Goal: Register for event/course

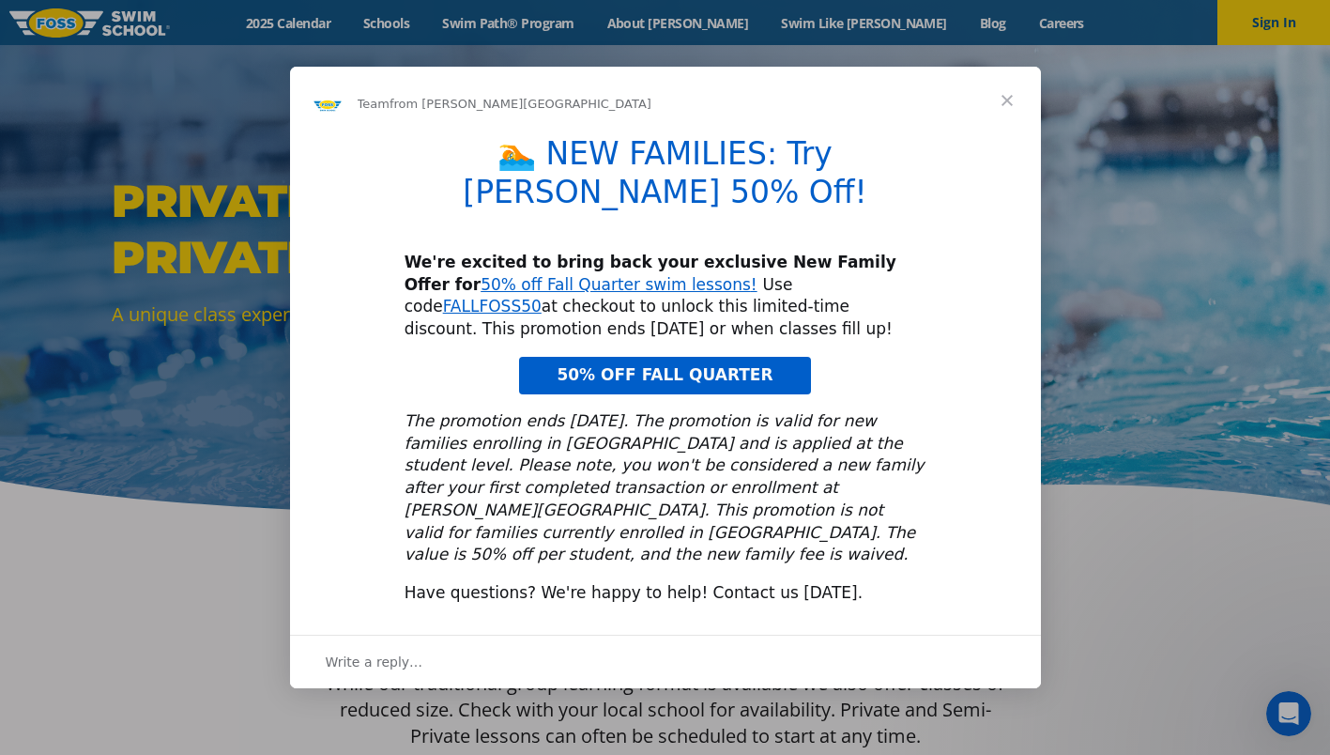
click at [752, 365] on span "50% OFF FALL QUARTER" at bounding box center [665, 374] width 216 height 19
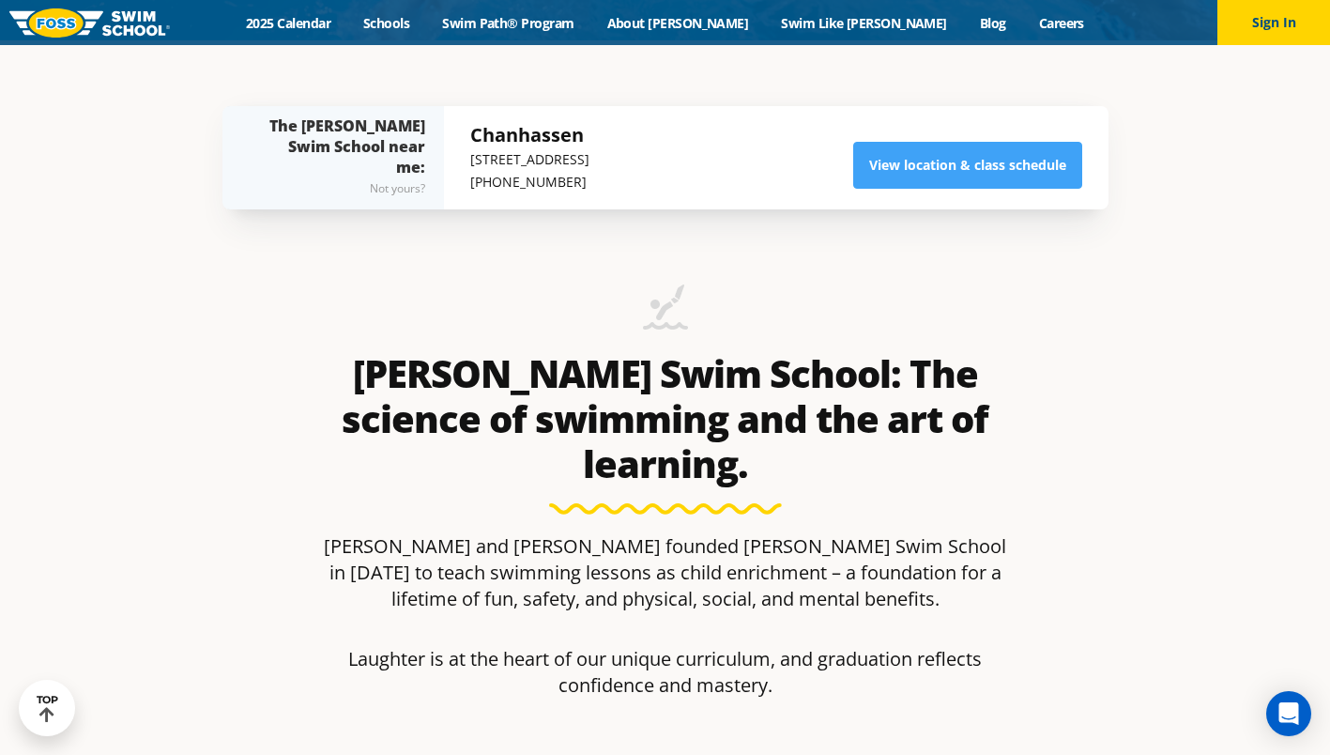
scroll to position [715, 0]
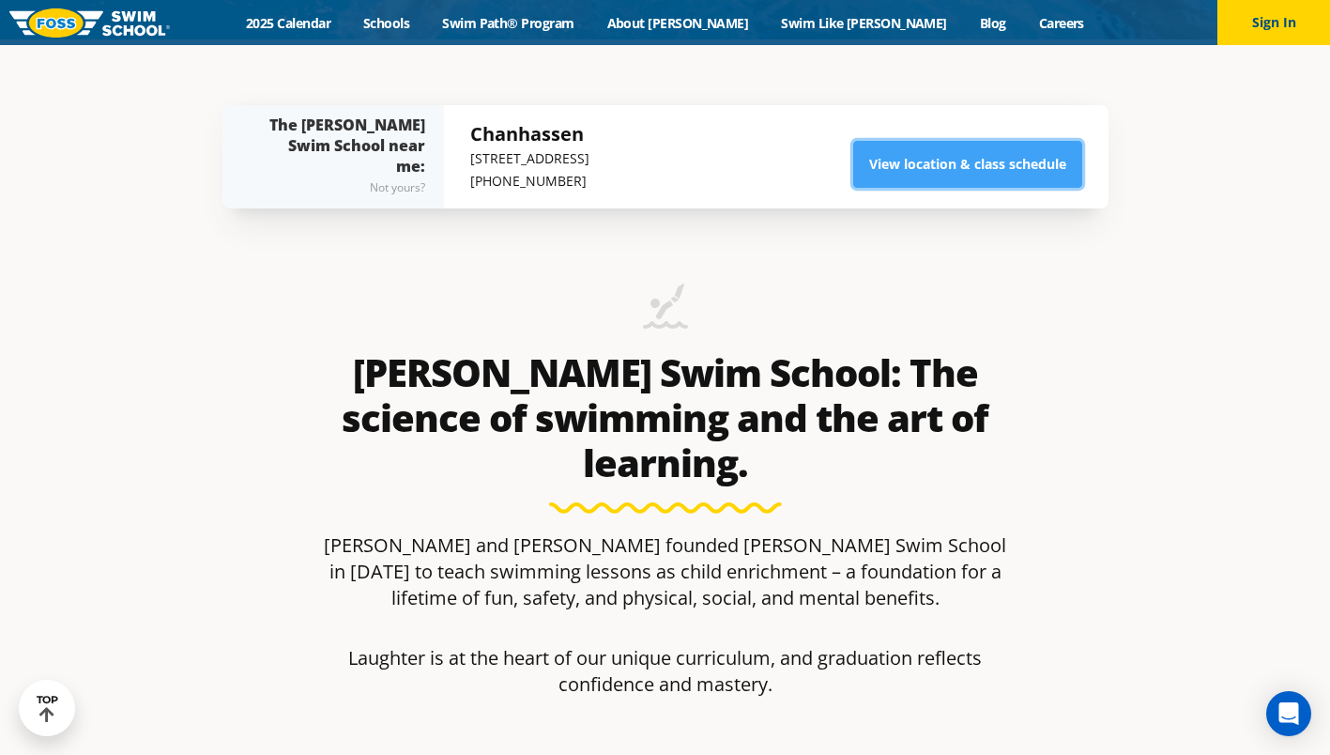
click at [927, 163] on link "View location & class schedule" at bounding box center [967, 164] width 229 height 47
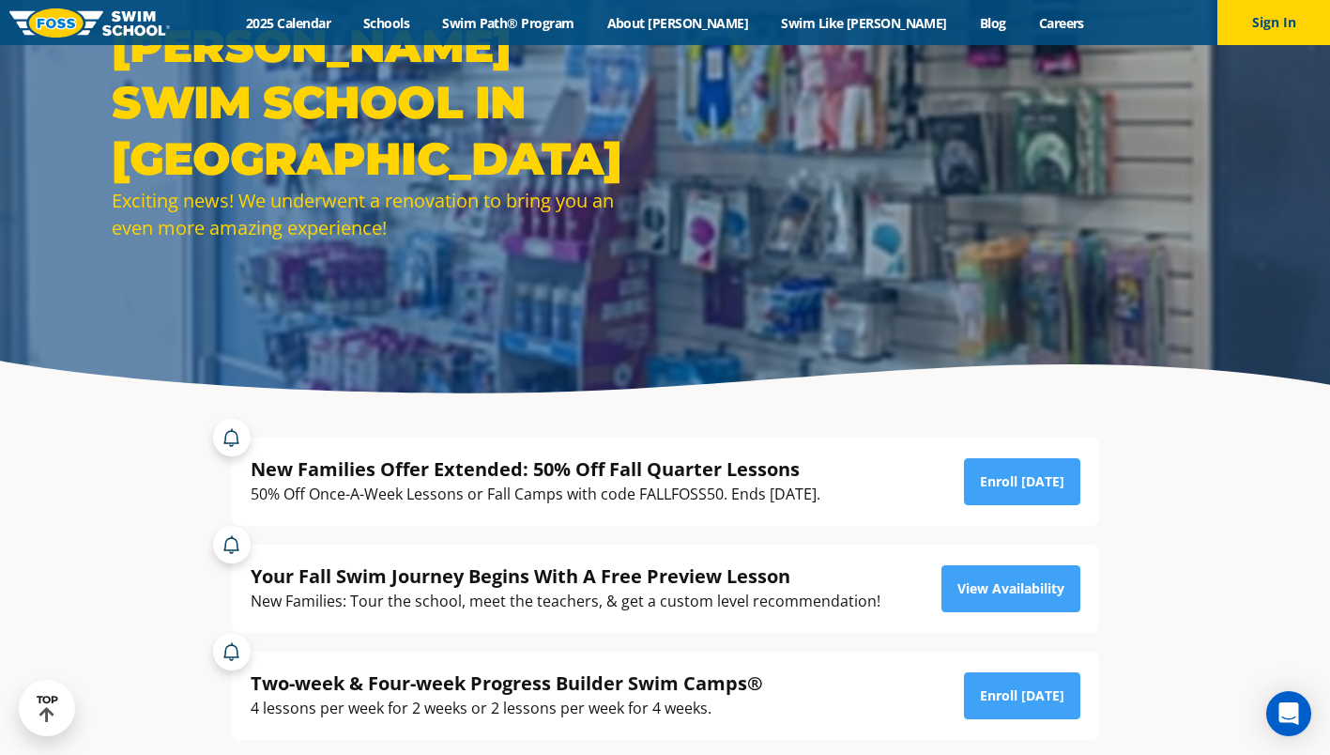
scroll to position [116, 0]
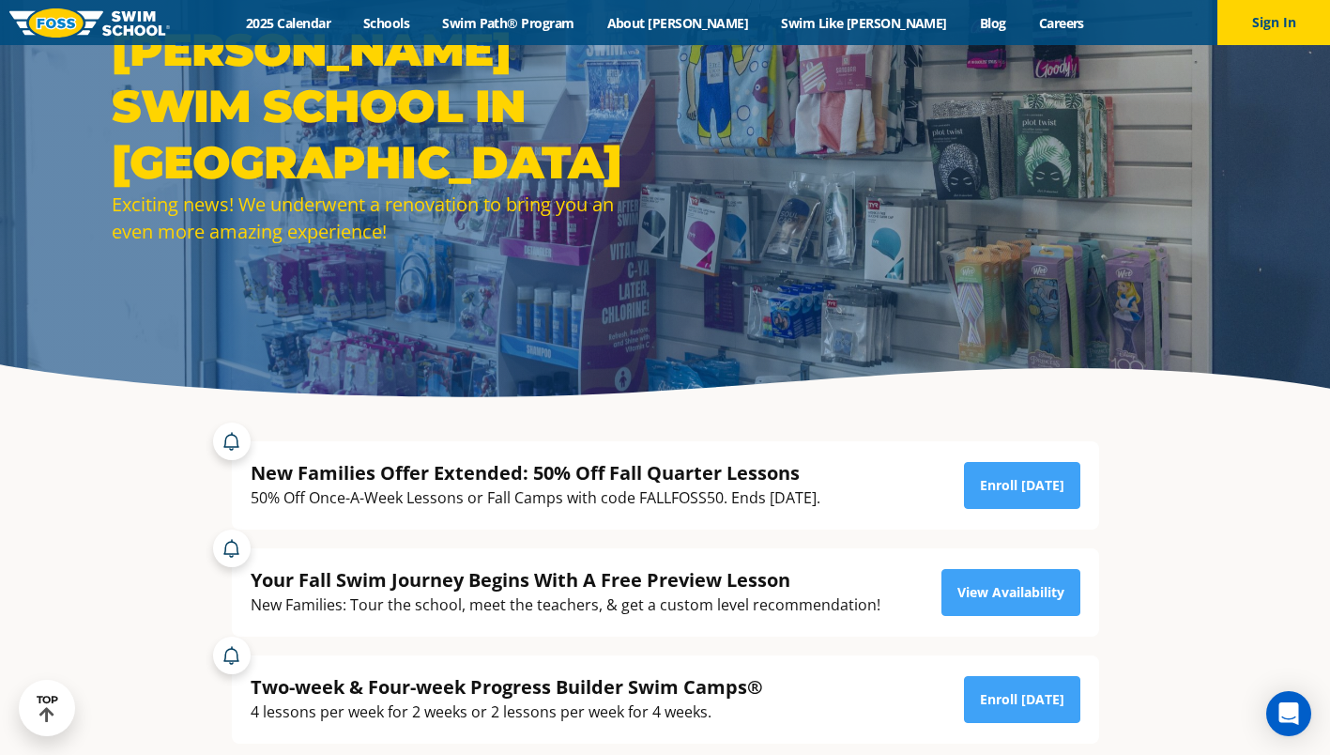
click at [673, 637] on div "Two-week & Four-week Progress Builder Swim Camps® 4 lessons per week for 2 week…" at bounding box center [665, 689] width 886 height 107
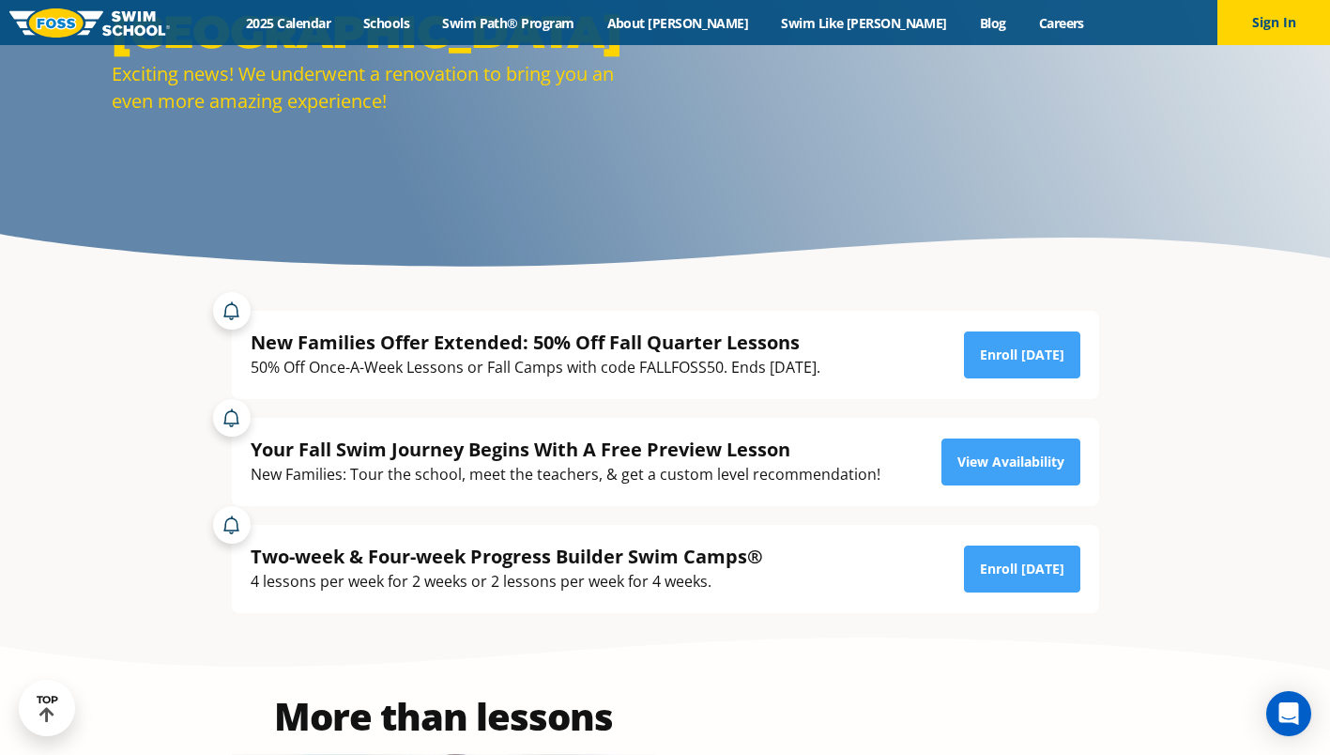
scroll to position [249, 0]
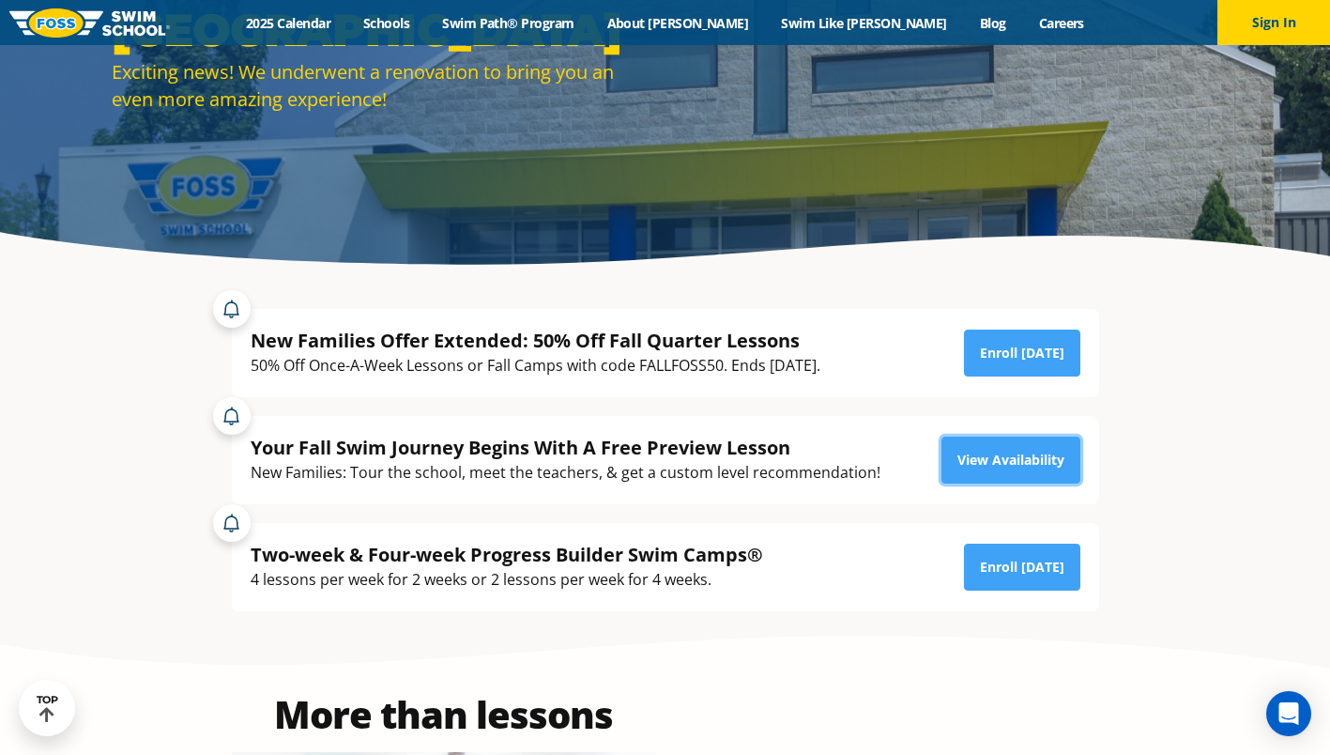
click at [998, 472] on link "View Availability" at bounding box center [1010, 459] width 139 height 47
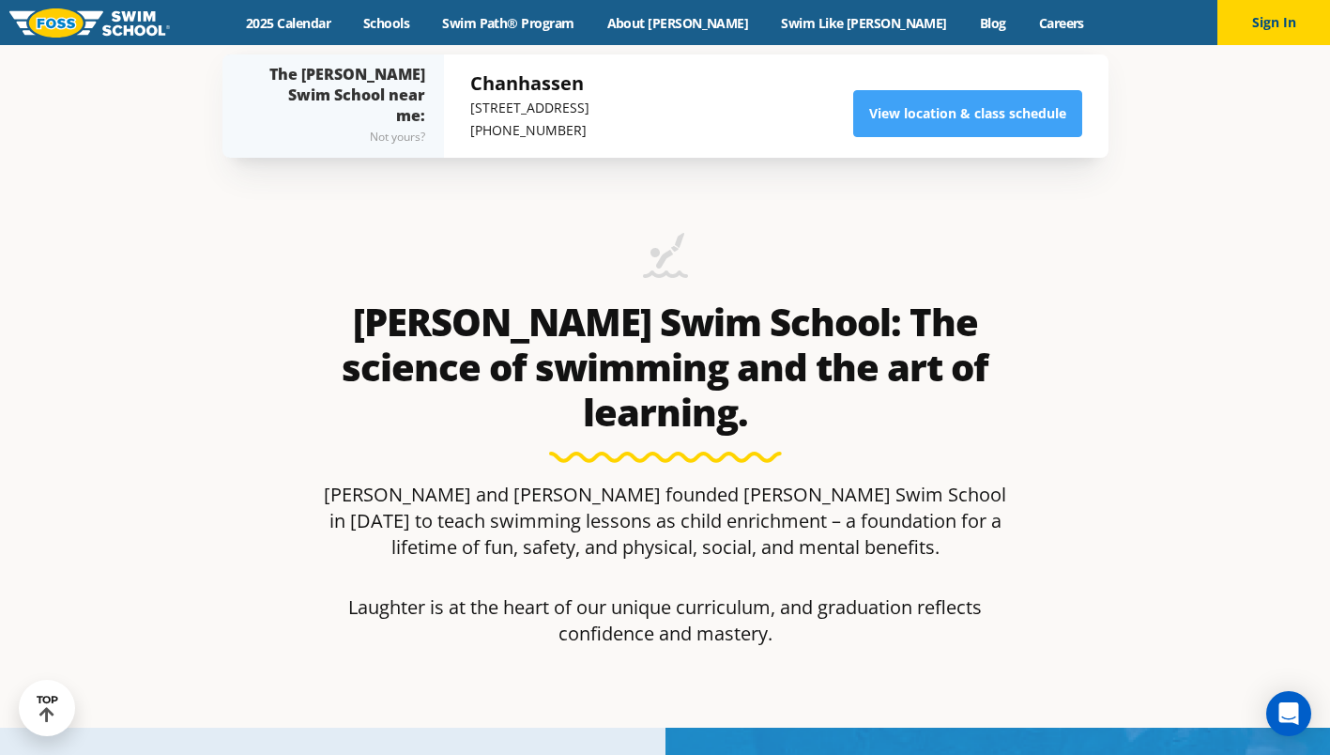
scroll to position [769, 0]
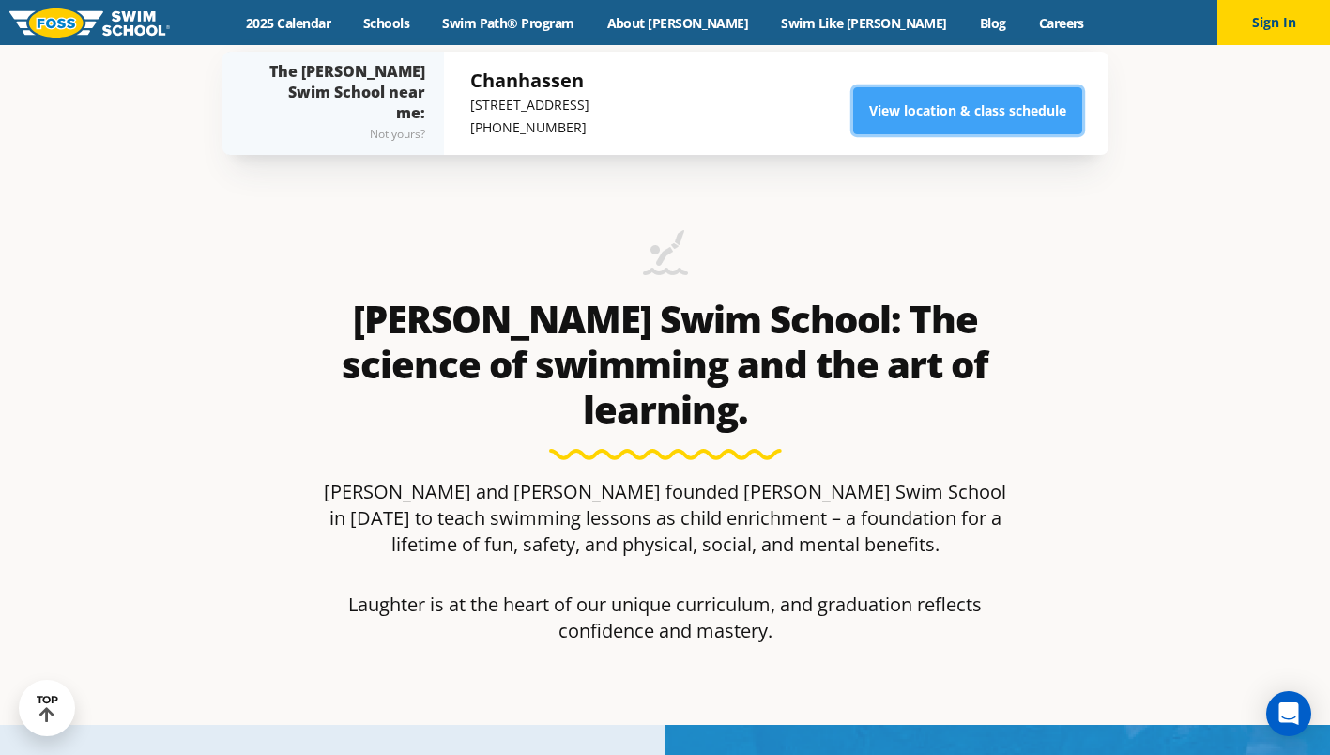
click at [969, 120] on link "View location & class schedule" at bounding box center [967, 110] width 229 height 47
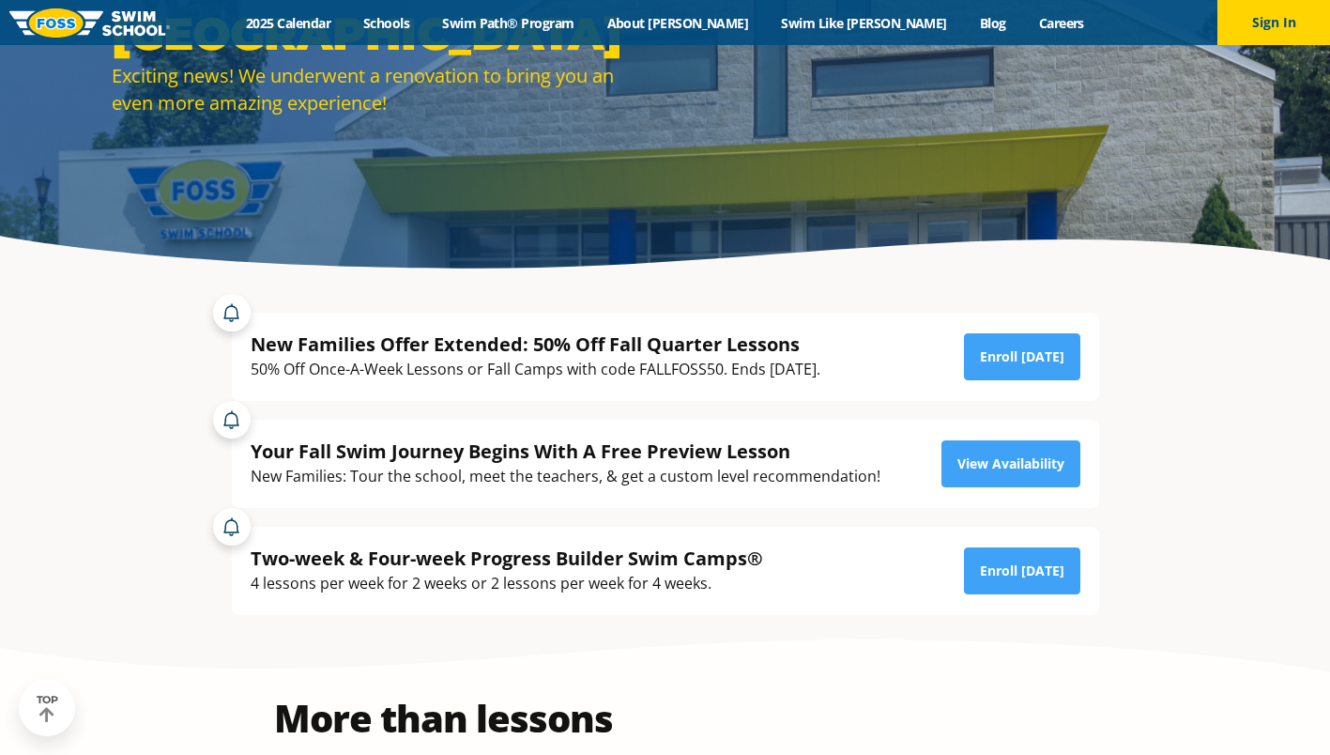
scroll to position [283, 0]
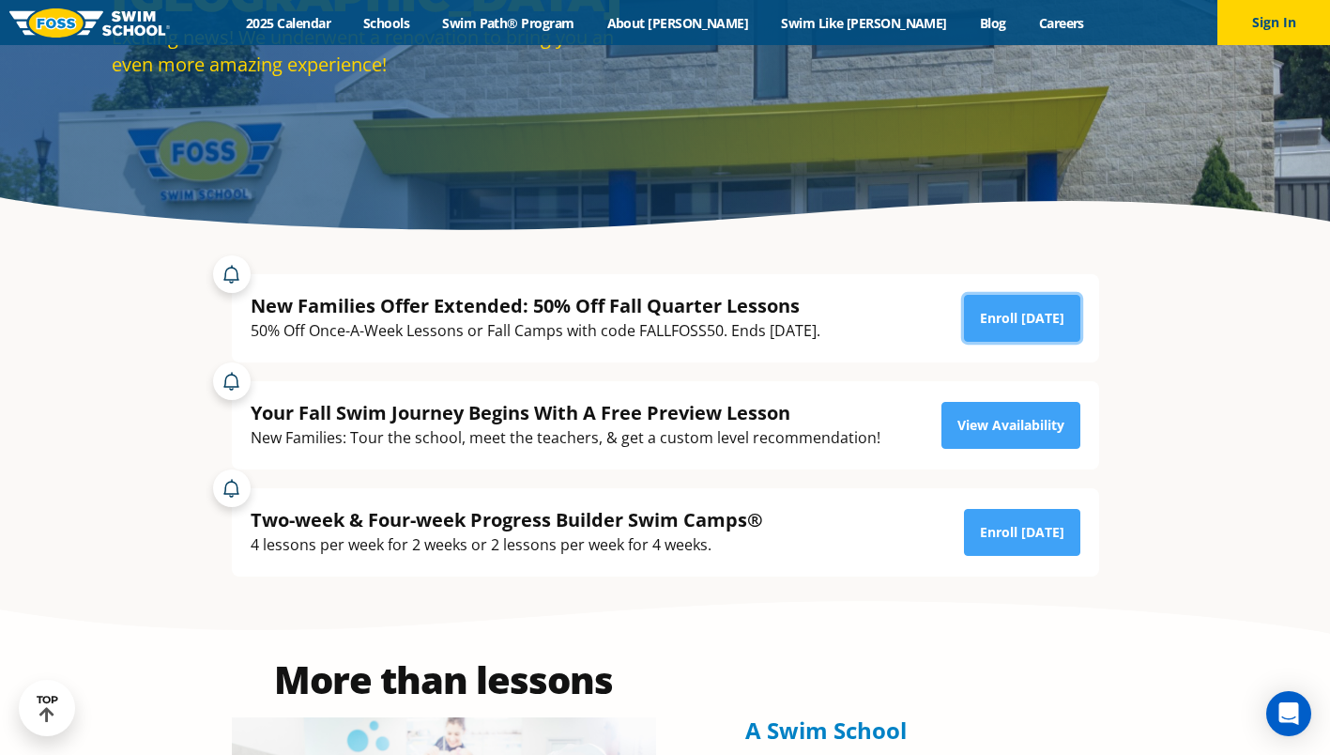
click at [1038, 313] on link "Enroll [DATE]" at bounding box center [1022, 318] width 116 height 47
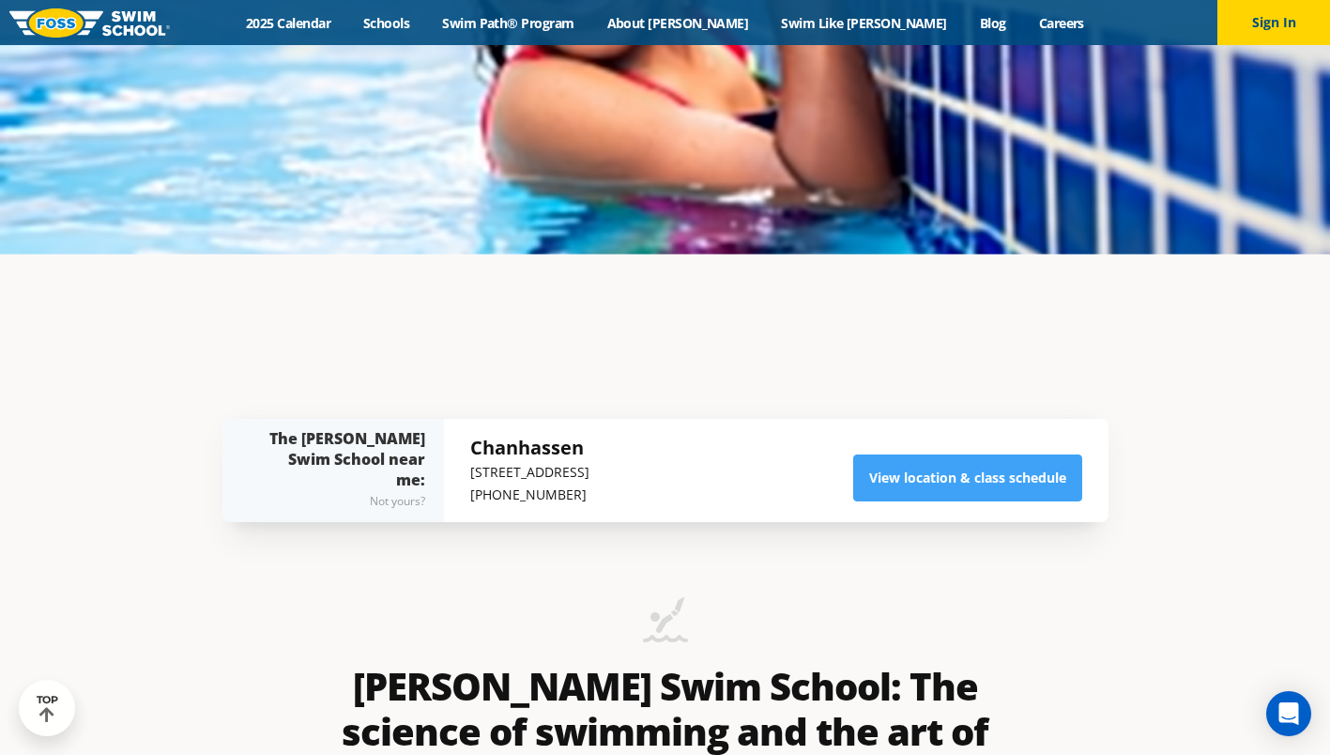
scroll to position [414, 0]
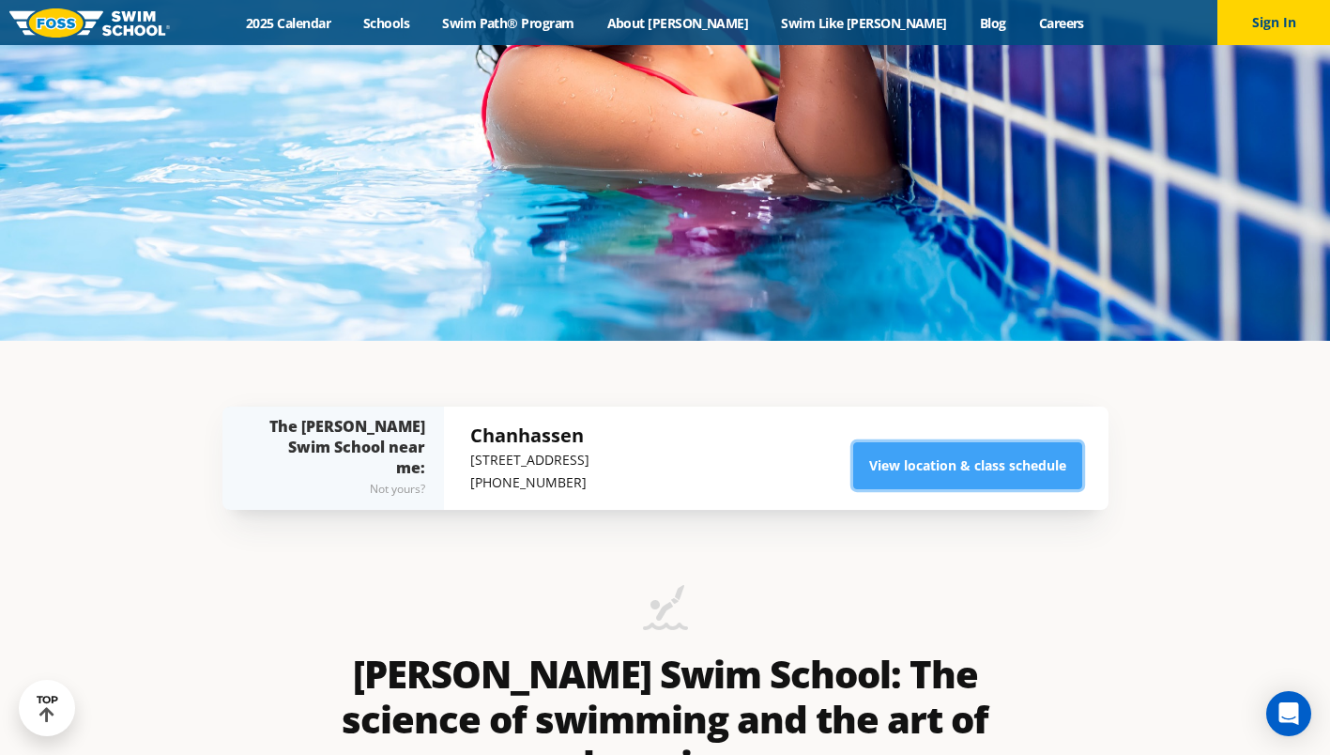
click at [916, 479] on link "View location & class schedule" at bounding box center [967, 465] width 229 height 47
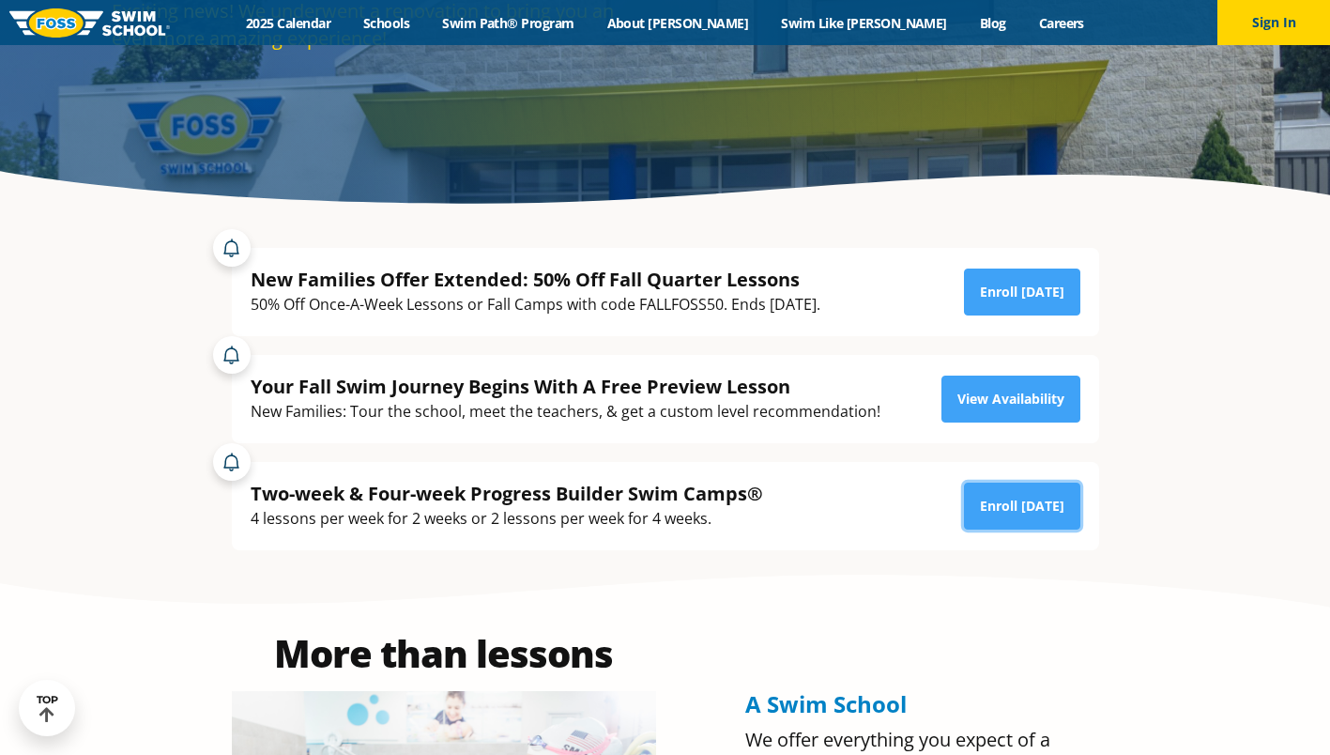
click at [1003, 509] on link "Enroll [DATE]" at bounding box center [1022, 505] width 116 height 47
